Goal: Task Accomplishment & Management: Manage account settings

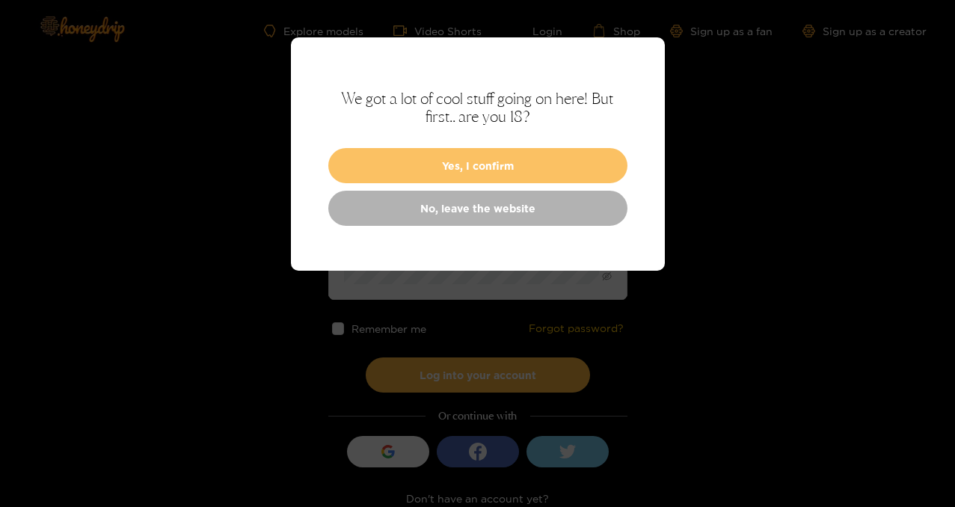
click at [427, 159] on button "Yes, I confirm" at bounding box center [477, 165] width 299 height 35
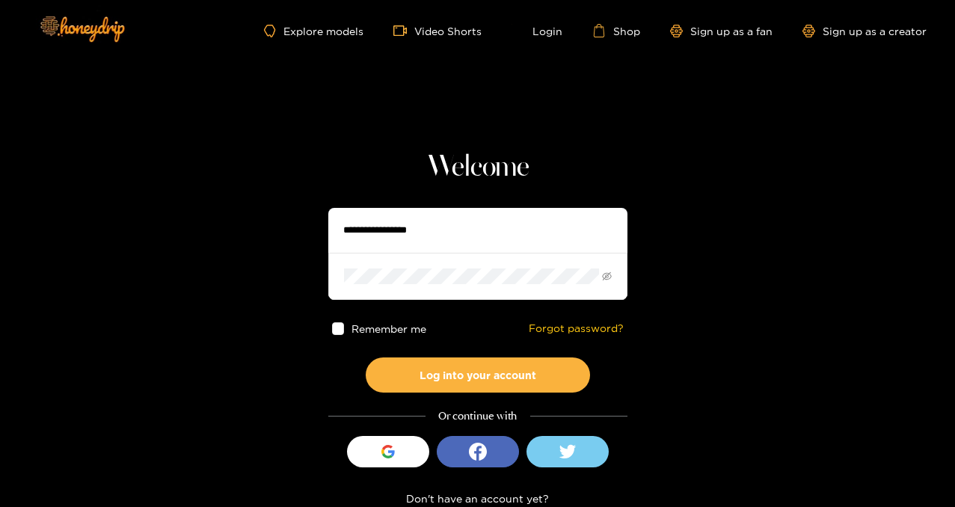
click at [410, 230] on input "text" at bounding box center [477, 230] width 299 height 45
type input "**********"
click at [451, 286] on span at bounding box center [477, 276] width 299 height 46
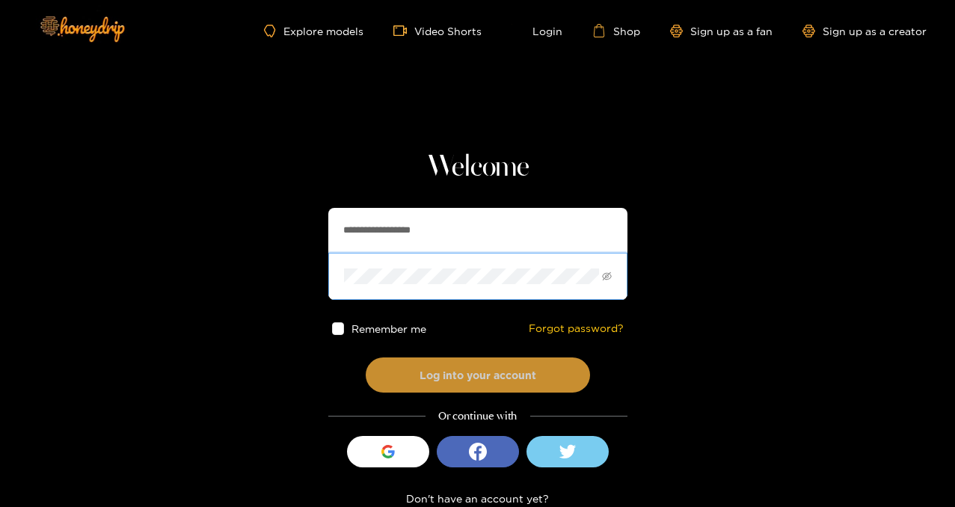
click at [482, 370] on button "Log into your account" at bounding box center [478, 375] width 224 height 35
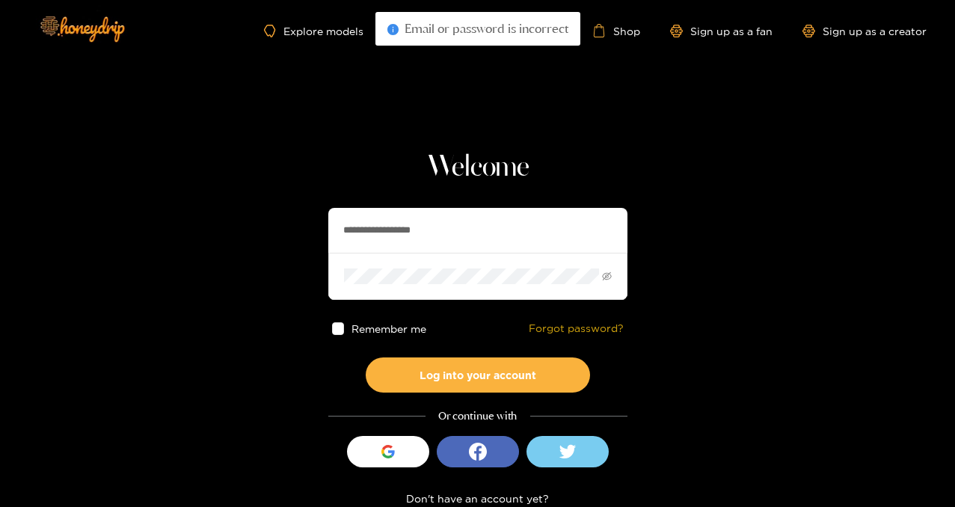
click at [566, 328] on link "Forgot password?" at bounding box center [576, 328] width 95 height 13
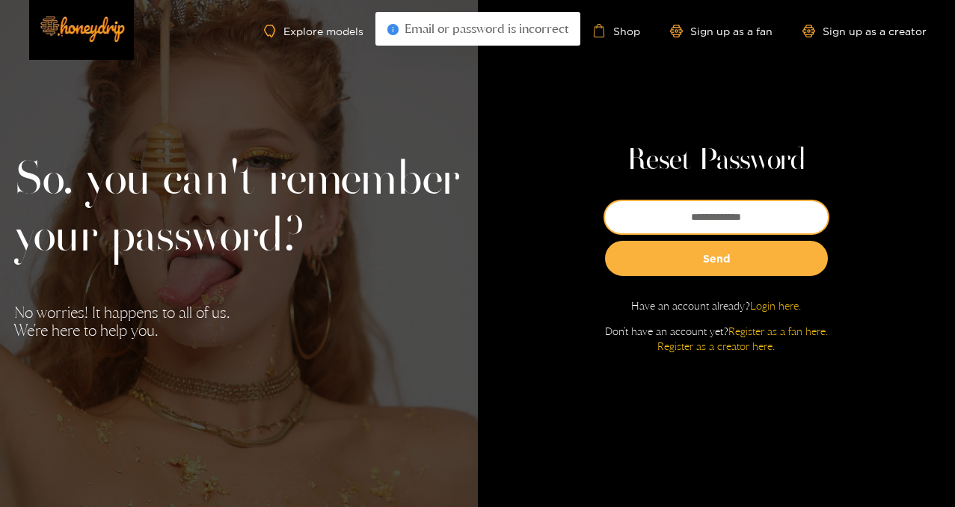
click at [699, 212] on input "email" at bounding box center [716, 217] width 223 height 32
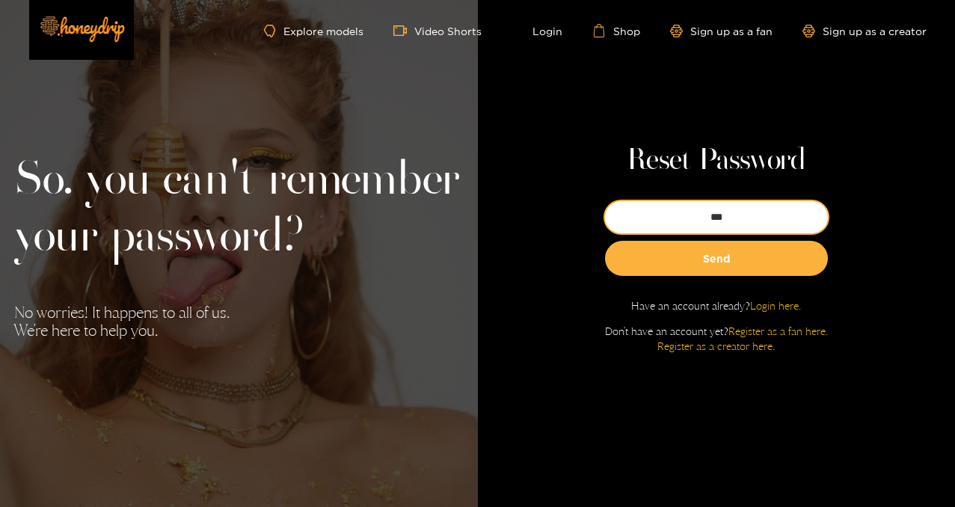
type input "**********"
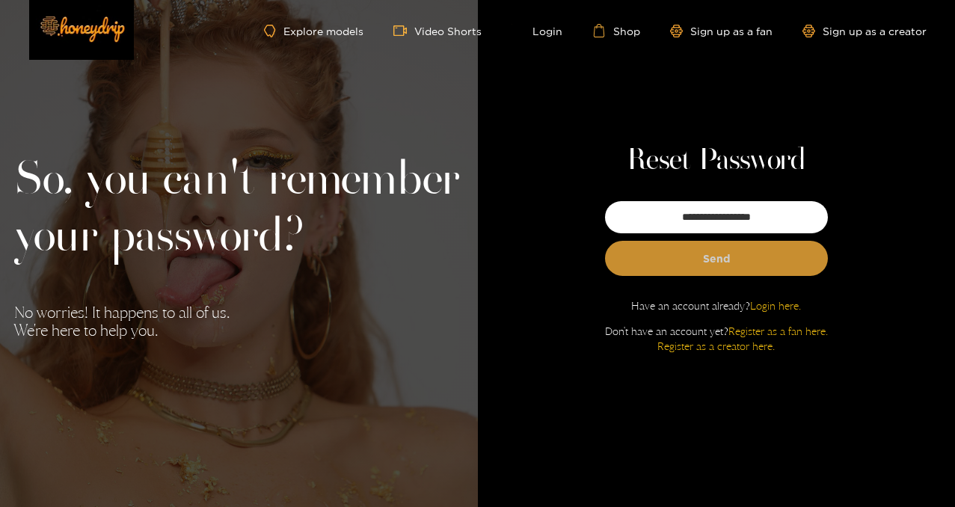
click at [717, 263] on button "Send" at bounding box center [716, 258] width 223 height 35
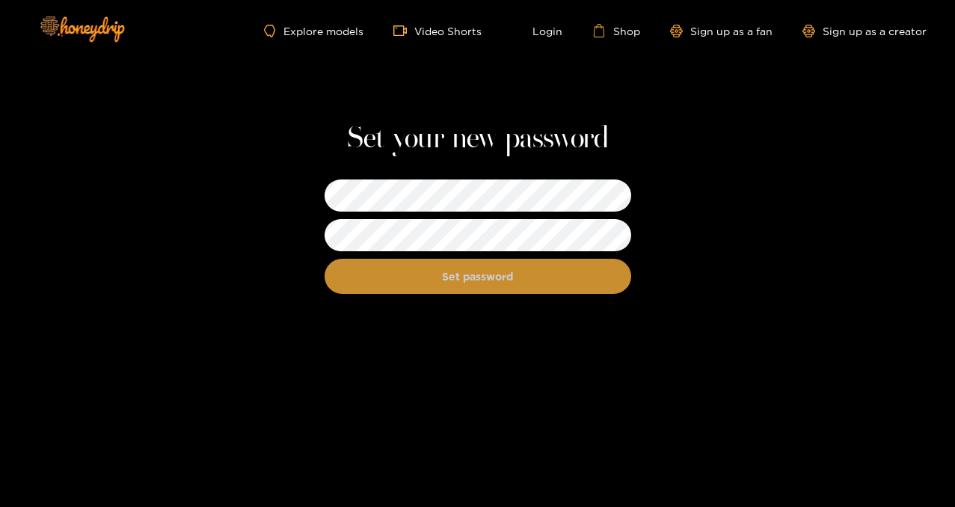
click at [494, 284] on button "Set password" at bounding box center [478, 276] width 307 height 35
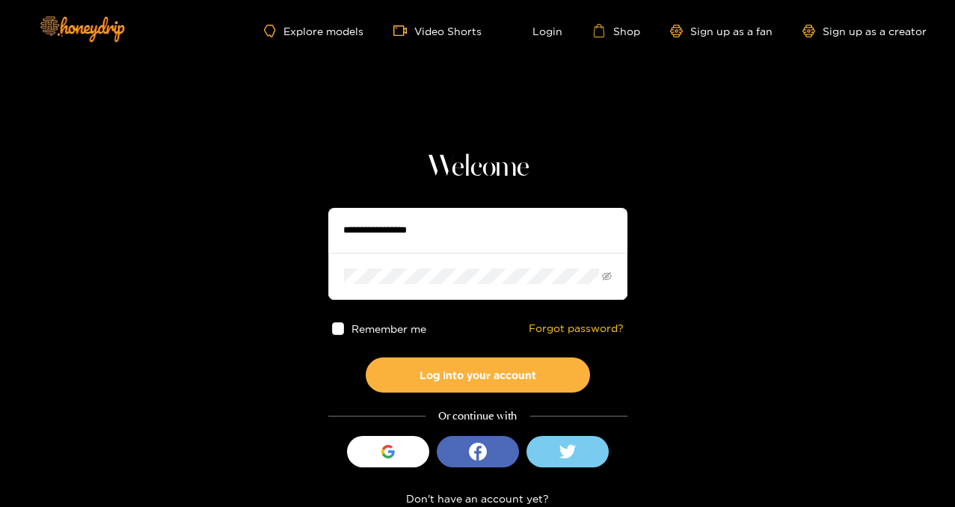
click at [444, 230] on input "text" at bounding box center [477, 230] width 299 height 45
type input "**********"
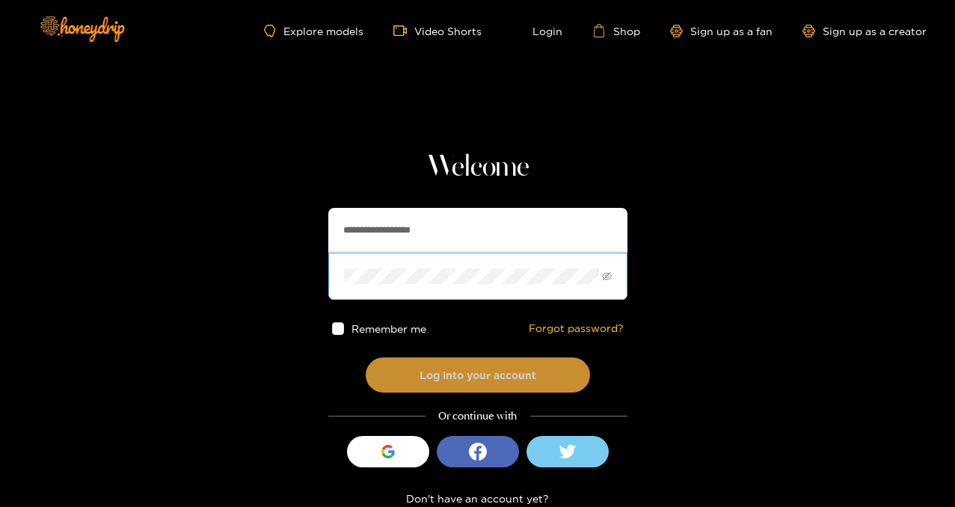
click at [462, 377] on button "Log into your account" at bounding box center [478, 375] width 224 height 35
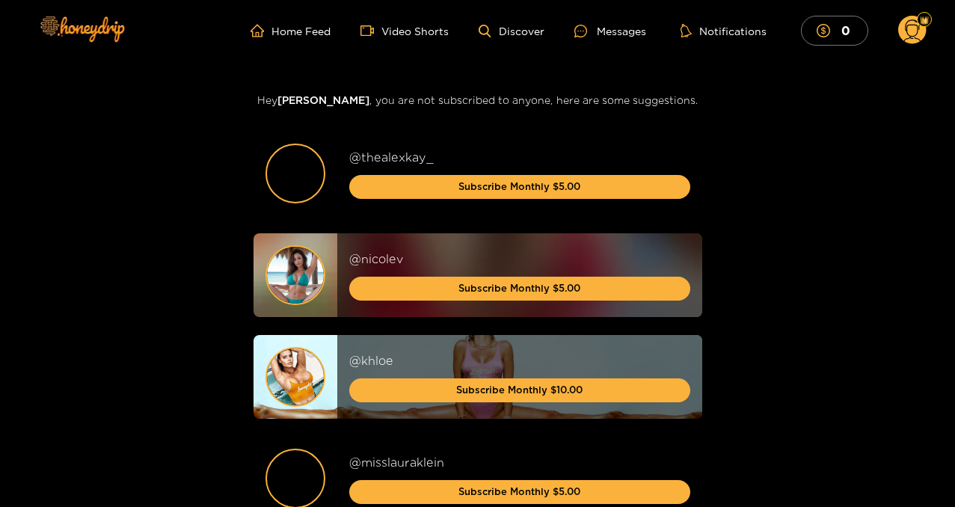
click at [317, 102] on span "dnelson" at bounding box center [324, 99] width 92 height 11
click at [912, 28] on circle at bounding box center [912, 30] width 28 height 28
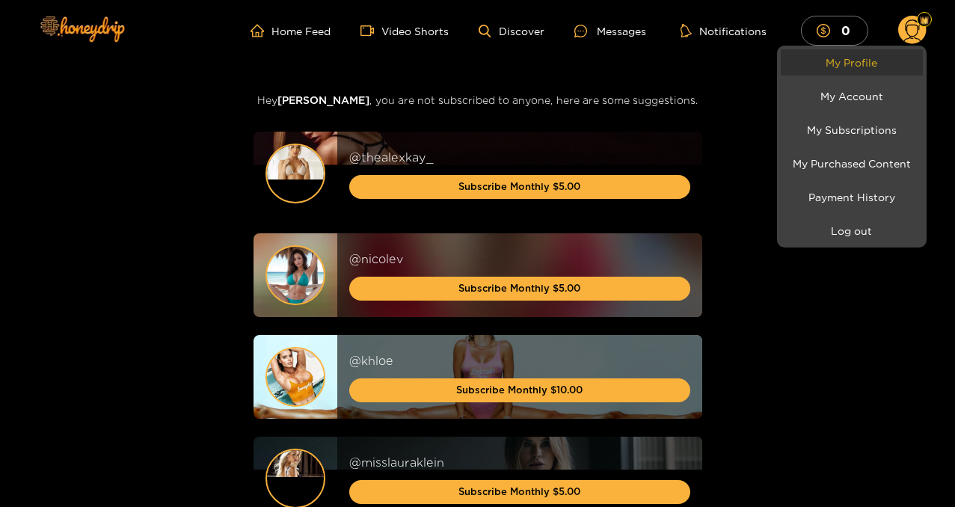
click at [865, 67] on link "My Profile" at bounding box center [852, 62] width 142 height 26
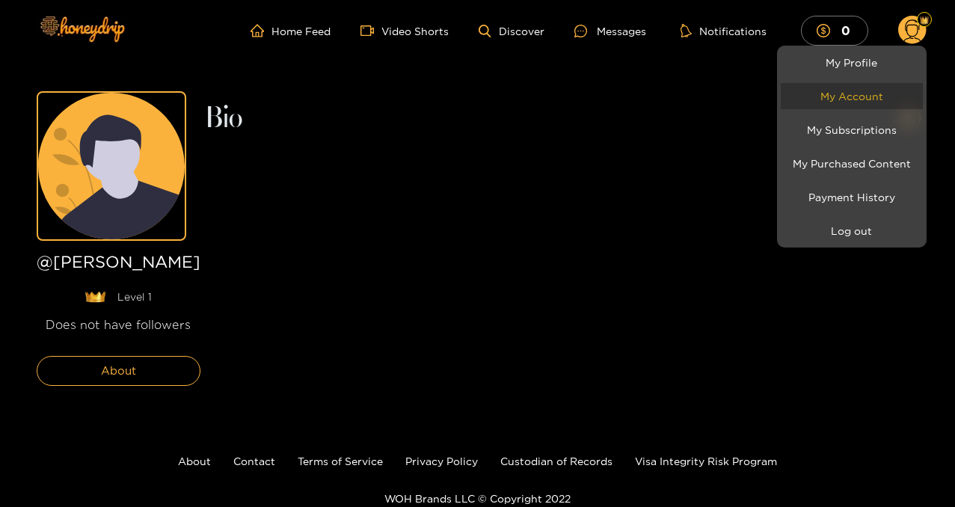
click at [853, 99] on link "My Account" at bounding box center [852, 96] width 142 height 26
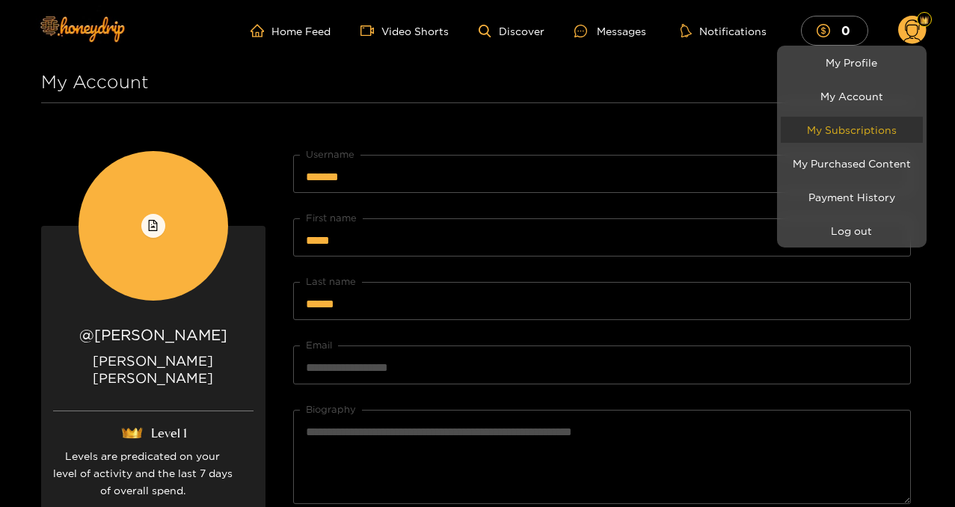
click at [862, 130] on link "My Subscriptions" at bounding box center [852, 130] width 142 height 26
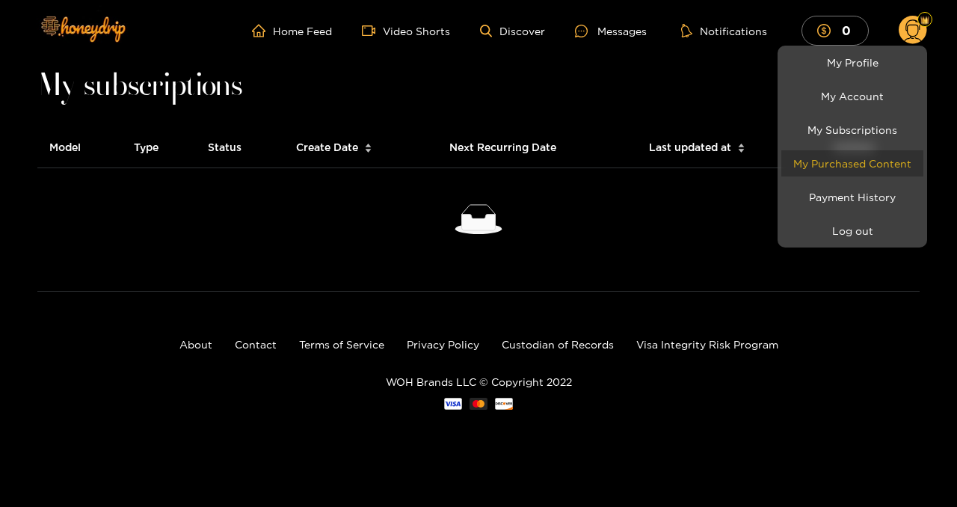
click at [856, 165] on link "My Purchased Content" at bounding box center [853, 163] width 142 height 26
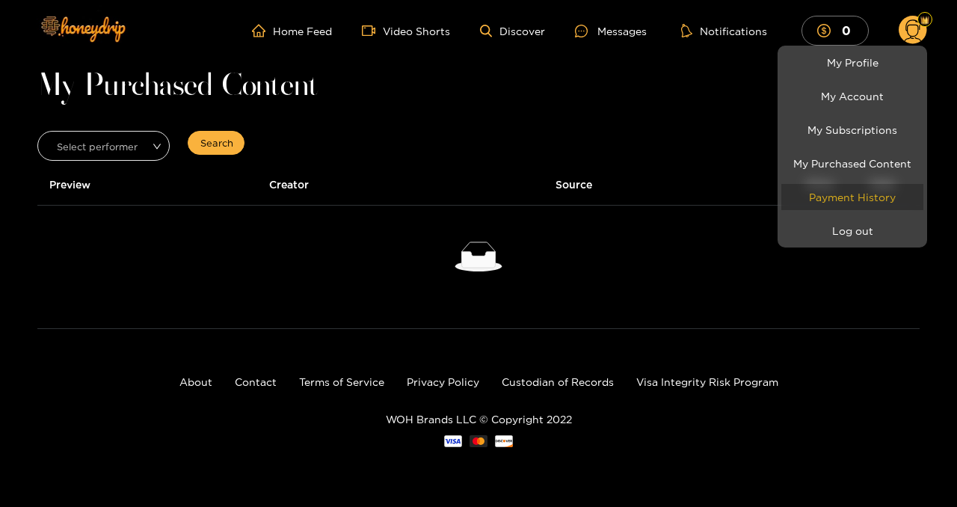
click at [846, 196] on link "Payment History" at bounding box center [853, 197] width 142 height 26
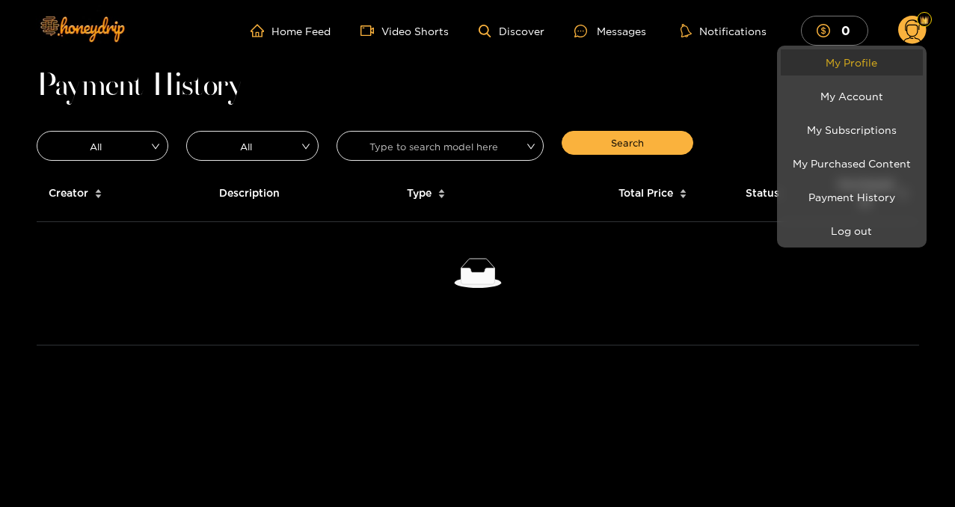
click at [852, 59] on link "My Profile" at bounding box center [852, 62] width 142 height 26
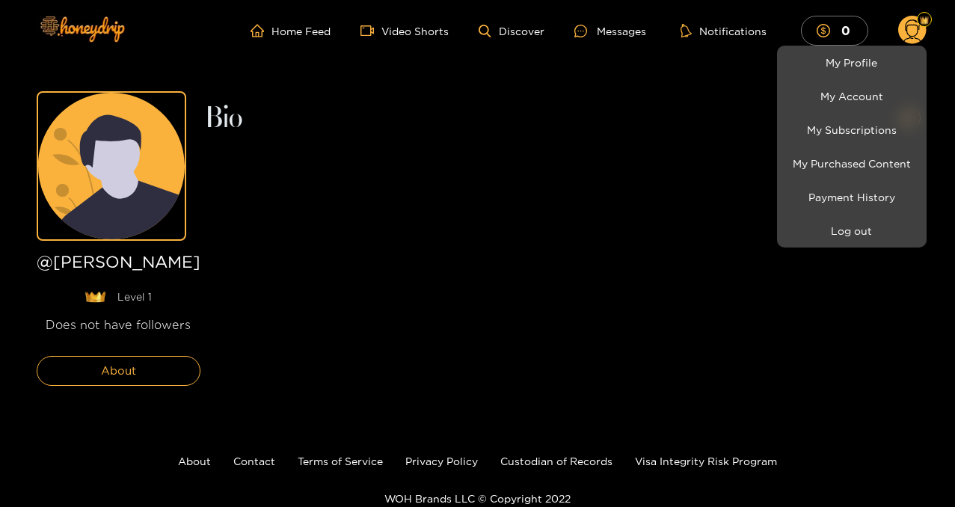
click at [160, 156] on div at bounding box center [477, 253] width 955 height 507
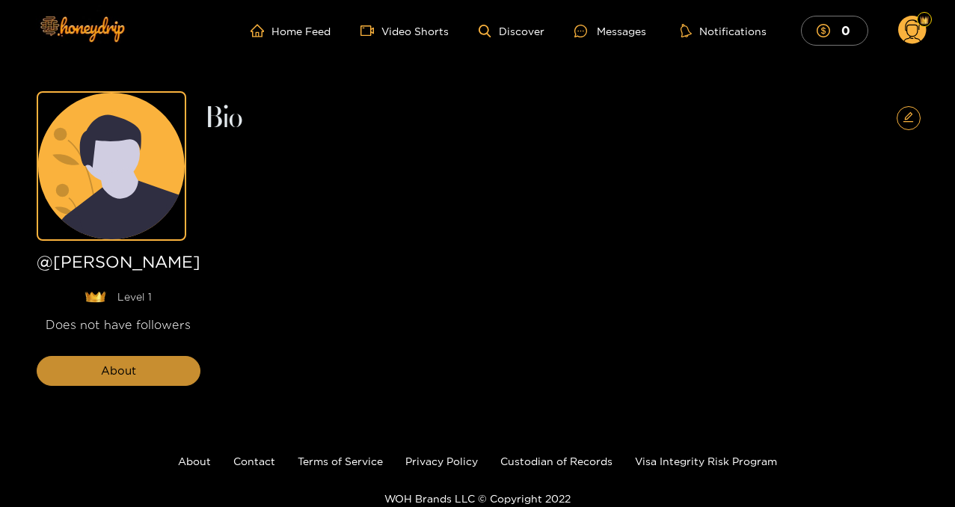
click at [122, 374] on span "About" at bounding box center [118, 371] width 35 height 18
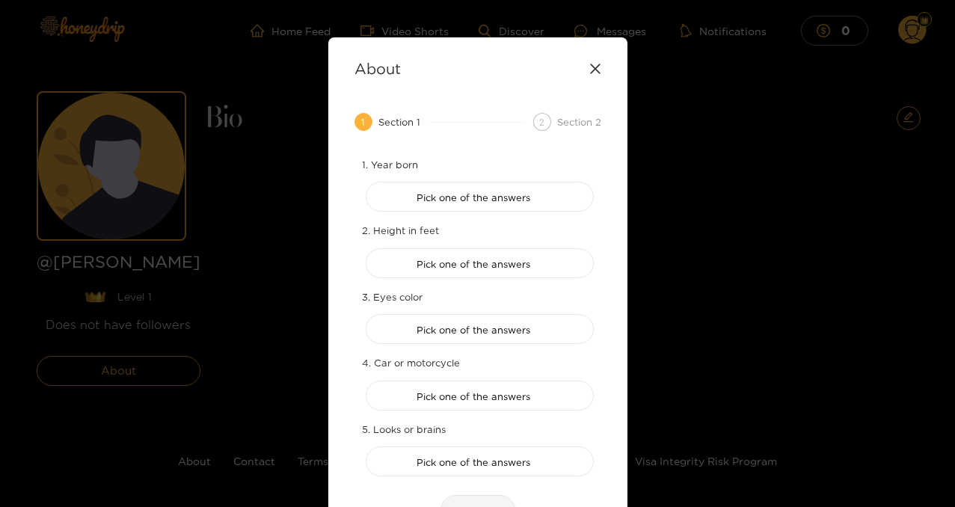
click at [592, 65] on icon at bounding box center [595, 69] width 12 height 12
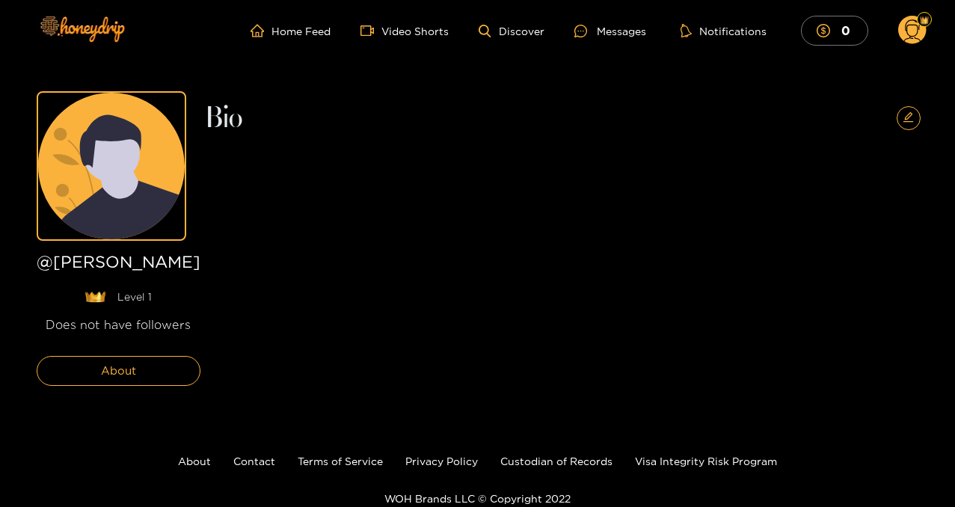
click at [102, 263] on h1 "@ dnelson" at bounding box center [119, 265] width 164 height 25
click at [917, 25] on icon at bounding box center [912, 32] width 17 height 26
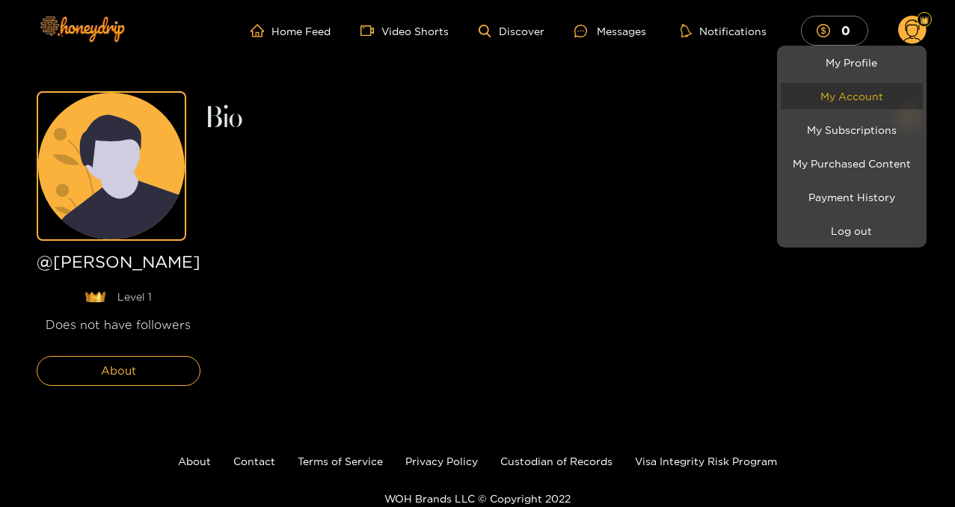
click at [856, 99] on link "My Account" at bounding box center [852, 96] width 142 height 26
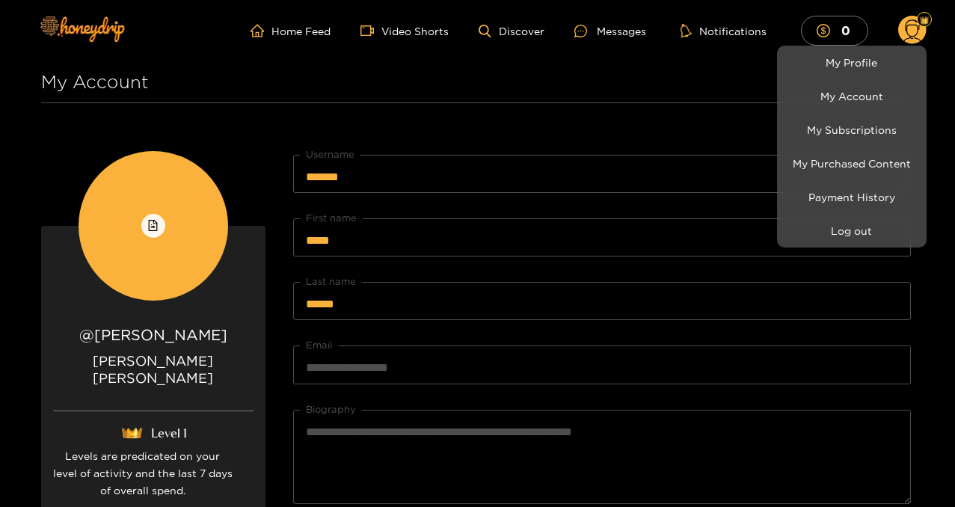
click at [916, 23] on div at bounding box center [477, 253] width 955 height 507
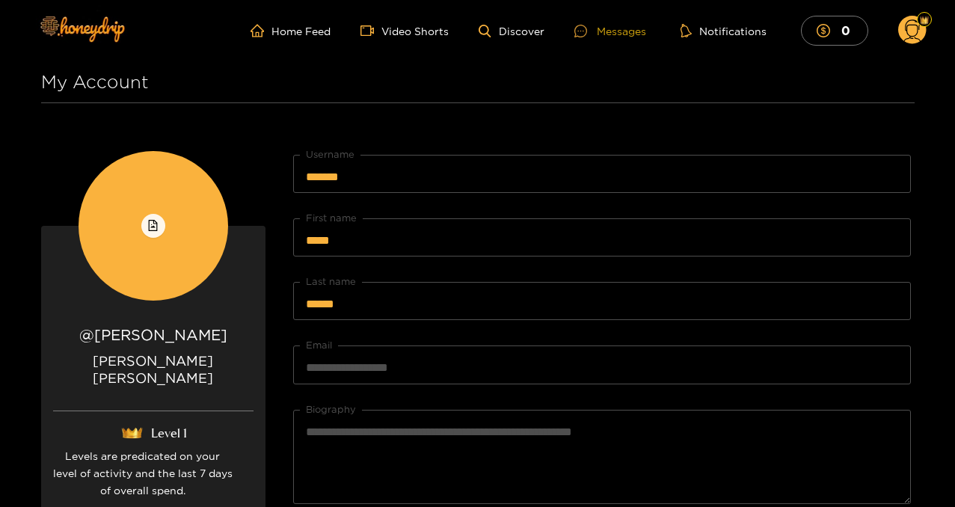
click at [610, 31] on div "Messages" at bounding box center [610, 30] width 72 height 17
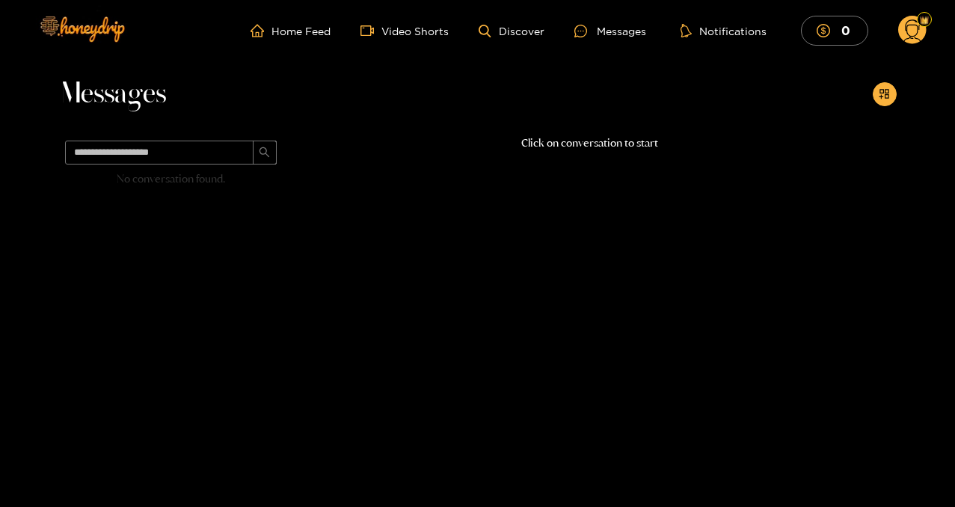
click at [913, 26] on circle at bounding box center [912, 30] width 28 height 28
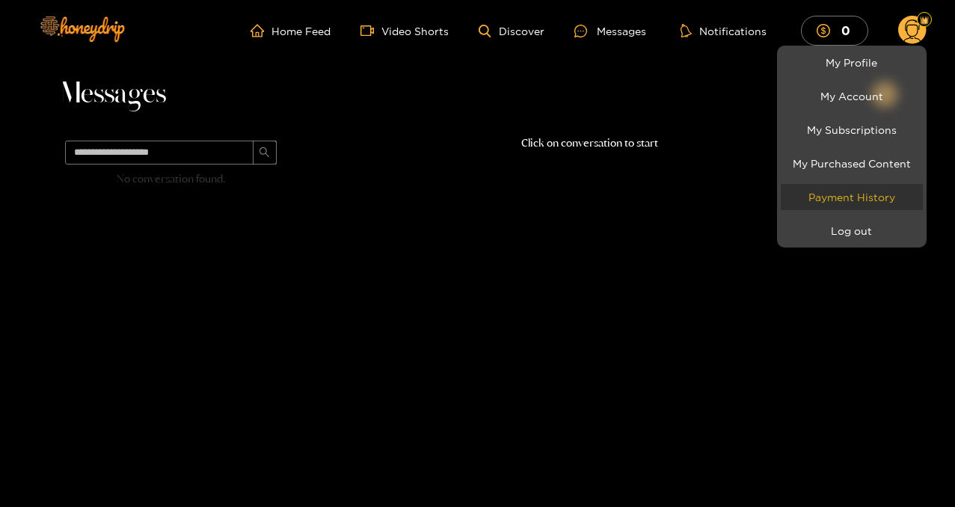
click at [877, 188] on link "Payment History" at bounding box center [852, 197] width 142 height 26
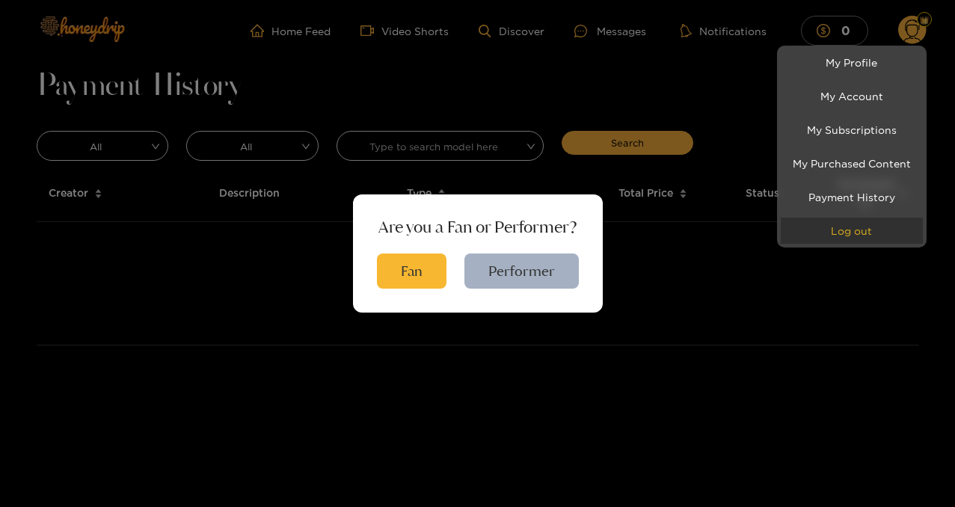
click at [849, 223] on button "Log out" at bounding box center [852, 231] width 142 height 26
